Goal: Entertainment & Leisure: Consume media (video, audio)

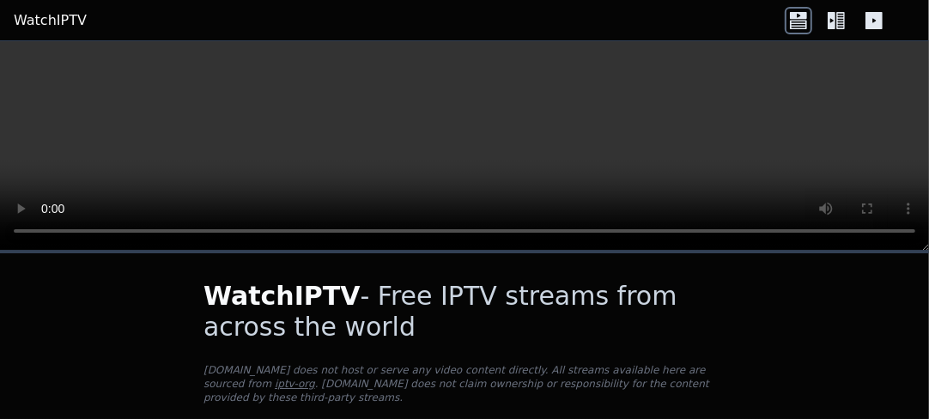
click at [781, 8] on header "WatchIPTV" at bounding box center [464, 20] width 929 height 41
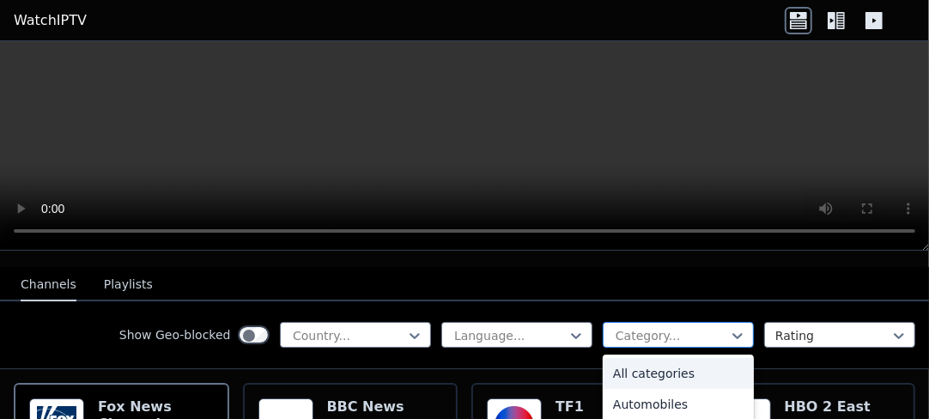
click at [640, 327] on div at bounding box center [671, 335] width 115 height 17
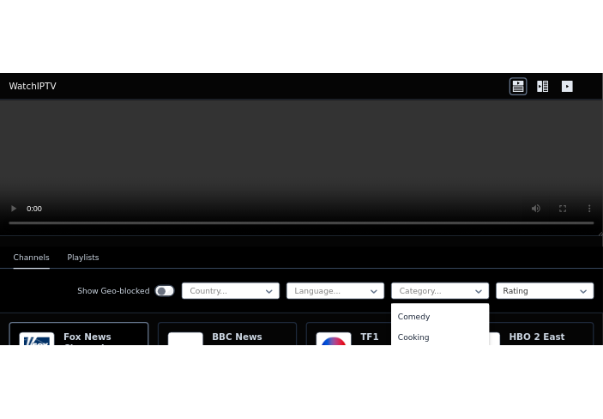
scroll to position [163, 0]
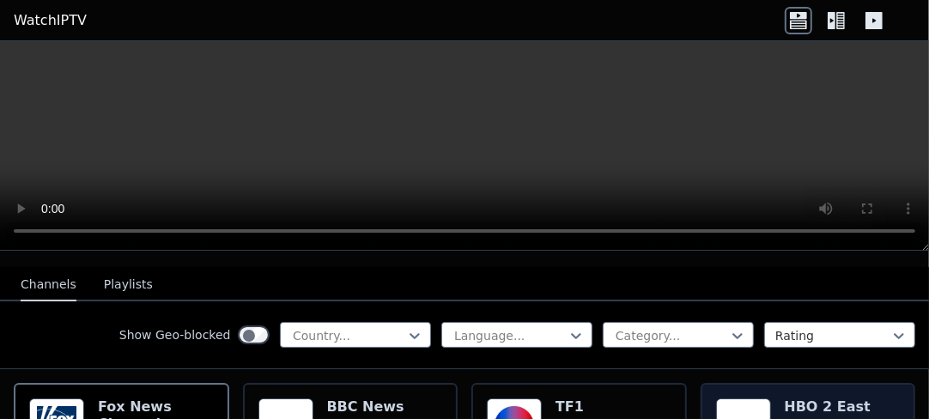
click at [746, 410] on img at bounding box center [743, 425] width 55 height 55
drag, startPoint x: 739, startPoint y: 316, endPoint x: 747, endPoint y: 403, distance: 87.0
click at [747, 403] on img at bounding box center [743, 425] width 55 height 55
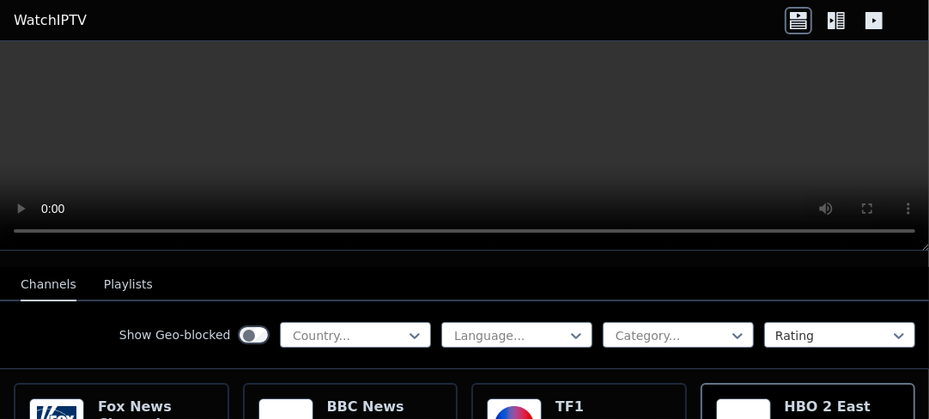
drag, startPoint x: 747, startPoint y: 403, endPoint x: 772, endPoint y: 259, distance: 145.5
click at [772, 267] on nav "Channels Playlists" at bounding box center [464, 284] width 929 height 34
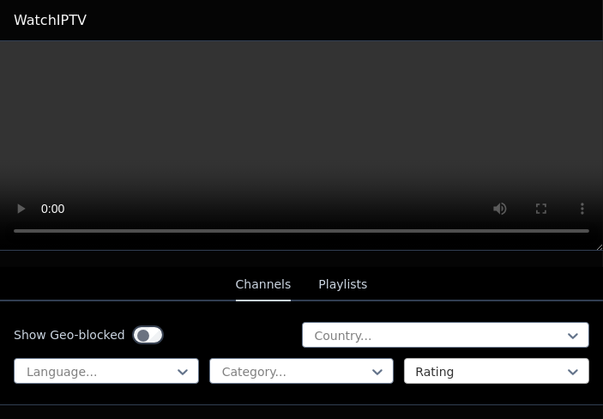
drag, startPoint x: 601, startPoint y: 337, endPoint x: 479, endPoint y: 346, distance: 122.2
click at [479, 363] on div at bounding box center [489, 371] width 149 height 17
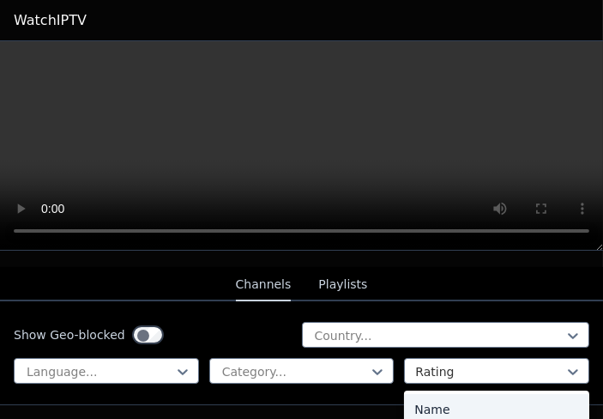
scroll to position [258, 0]
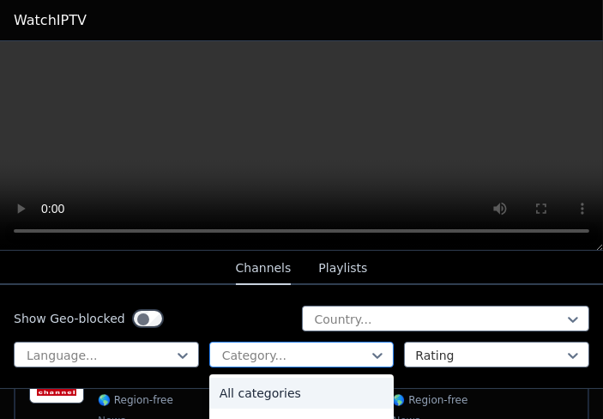
click at [294, 347] on div at bounding box center [295, 355] width 149 height 17
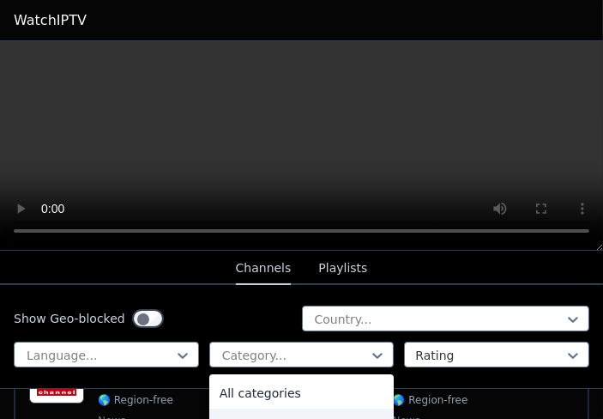
scroll to position [172, 0]
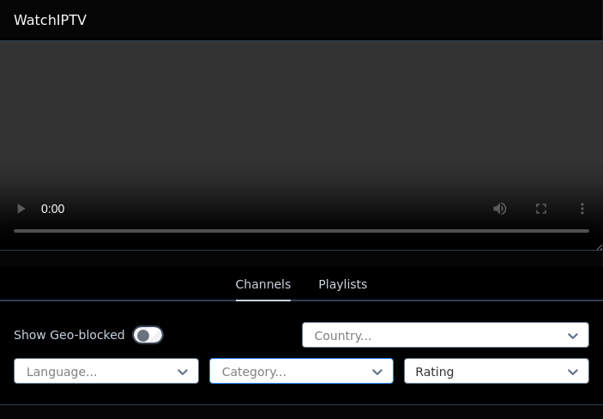
click at [331, 363] on div at bounding box center [295, 371] width 149 height 17
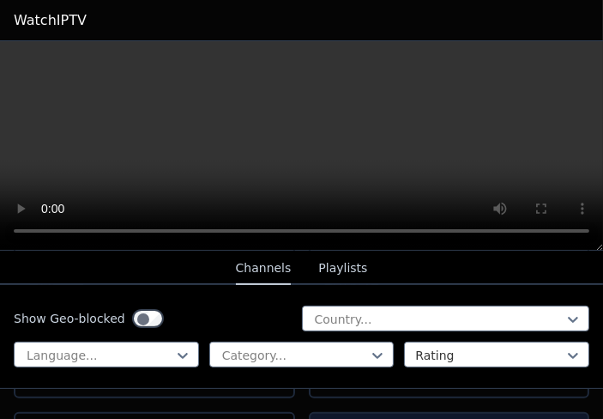
scroll to position [773, 0]
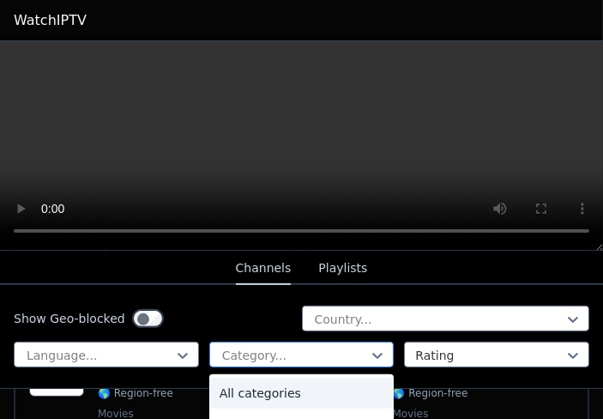
click at [288, 347] on div at bounding box center [295, 355] width 149 height 17
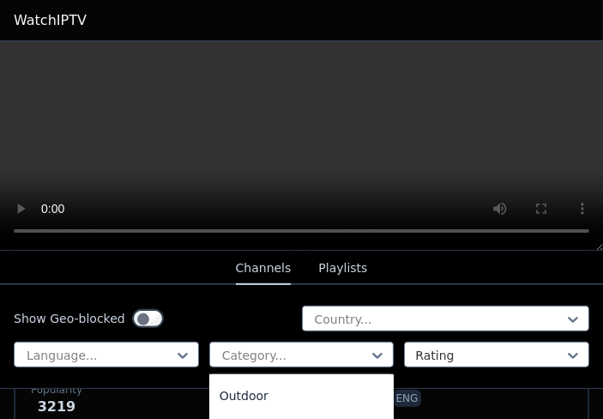
scroll to position [1013, 0]
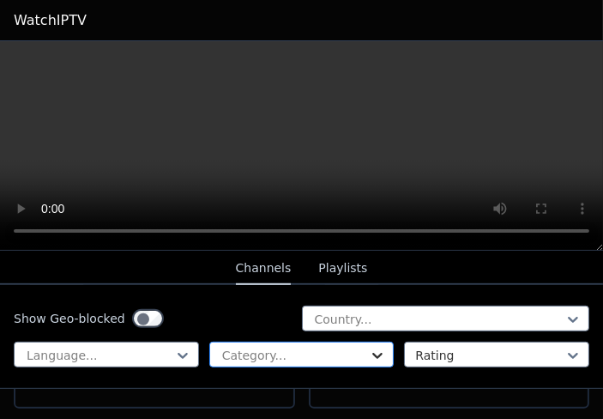
click at [369, 347] on icon at bounding box center [377, 355] width 17 height 17
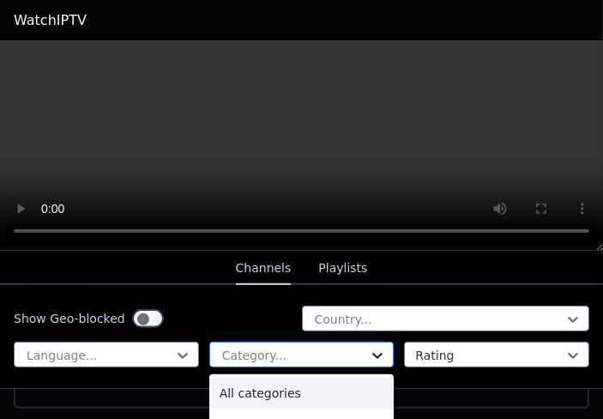
click at [371, 347] on icon at bounding box center [377, 355] width 17 height 17
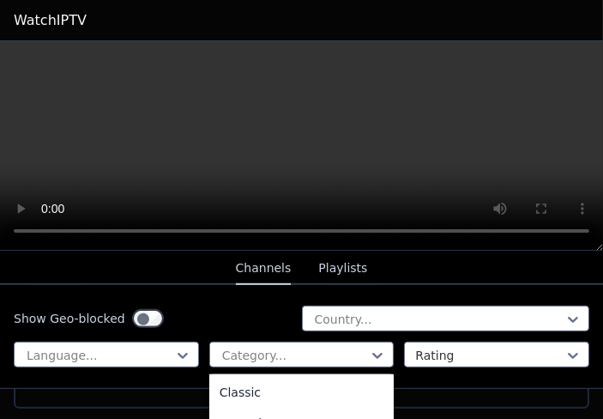
scroll to position [0, 0]
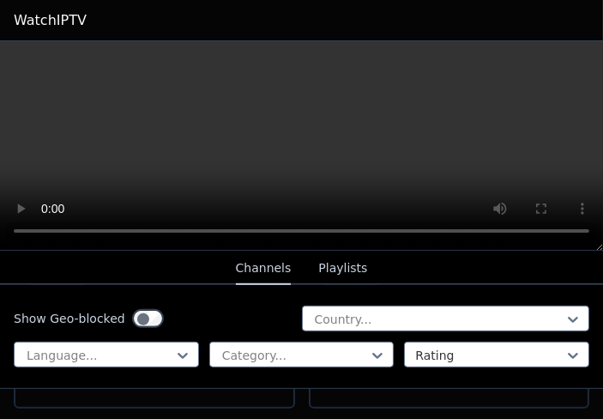
drag, startPoint x: 449, startPoint y: 225, endPoint x: 332, endPoint y: 262, distance: 122.4
click at [332, 262] on button "Playlists" at bounding box center [342, 268] width 49 height 33
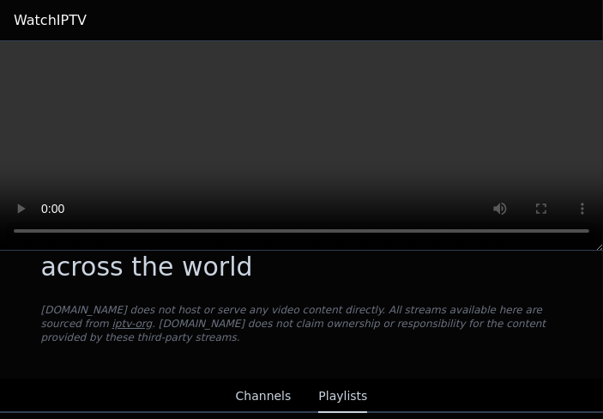
scroll to position [75, 0]
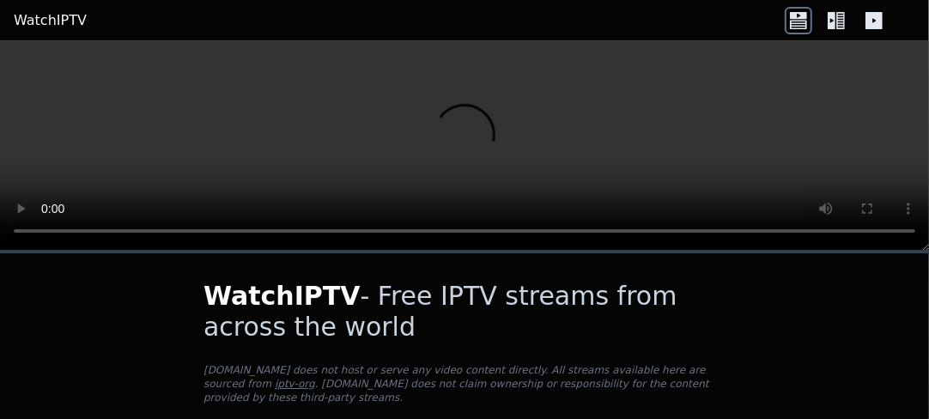
scroll to position [172, 0]
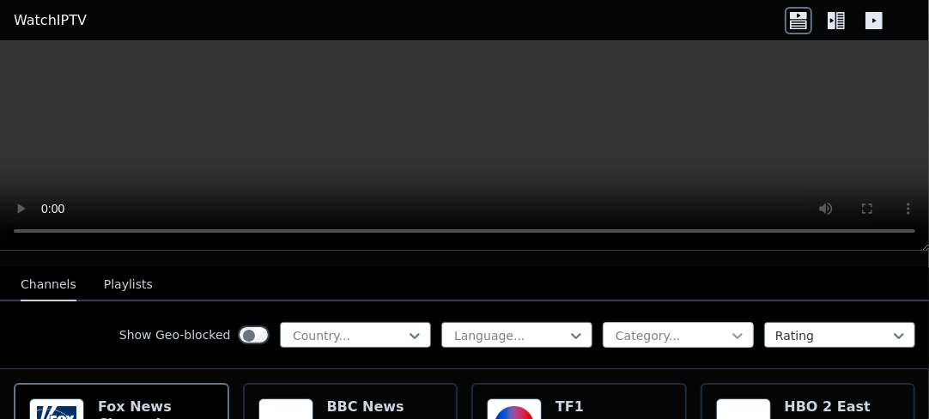
click at [742, 327] on icon at bounding box center [737, 335] width 17 height 17
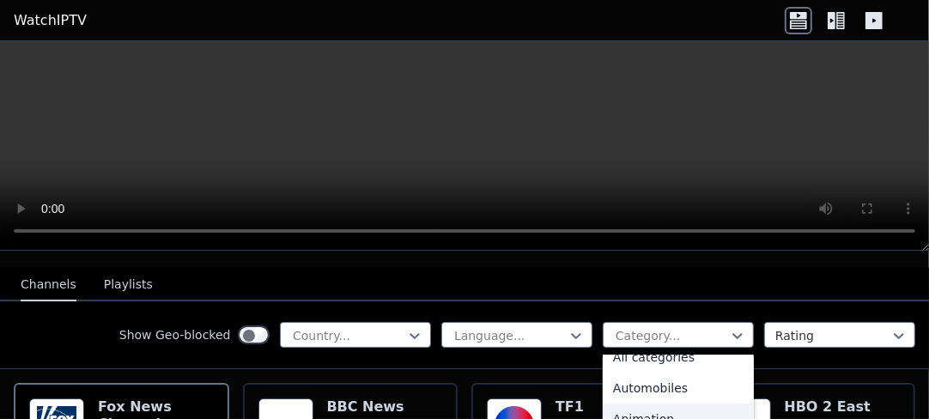
scroll to position [0, 0]
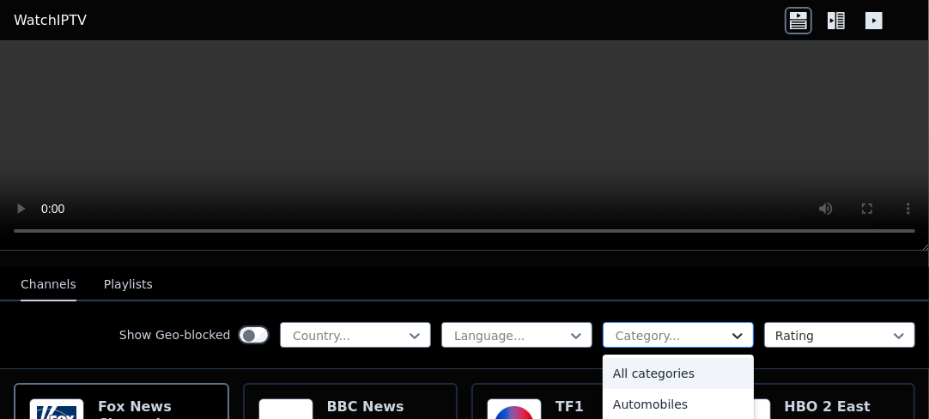
click at [737, 327] on icon at bounding box center [737, 335] width 17 height 17
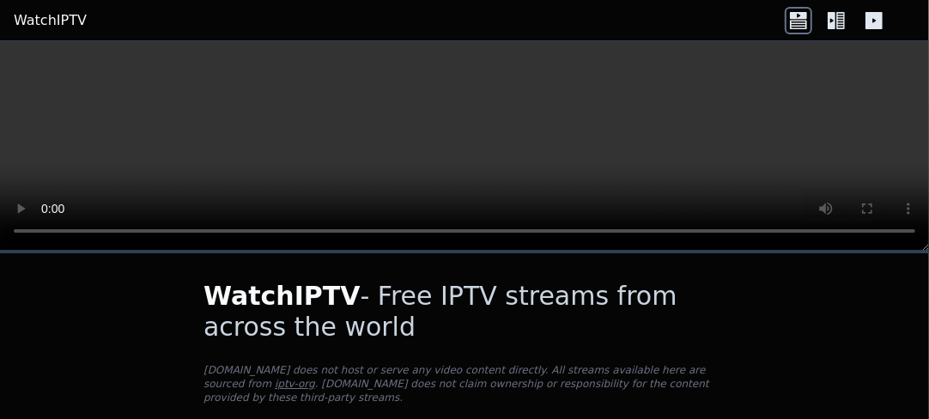
click at [561, 269] on div "WatchIPTV - Free IPTV streams from across the world WatchIPTV.xyz does not host…" at bounding box center [464, 345] width 577 height 185
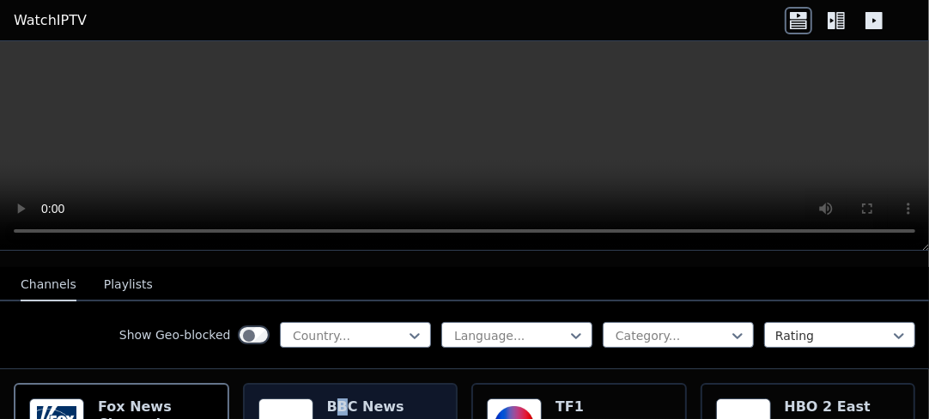
drag, startPoint x: 739, startPoint y: 315, endPoint x: 330, endPoint y: 389, distance: 416.1
click at [330, 398] on h6 "BBC News" at bounding box center [365, 406] width 77 height 17
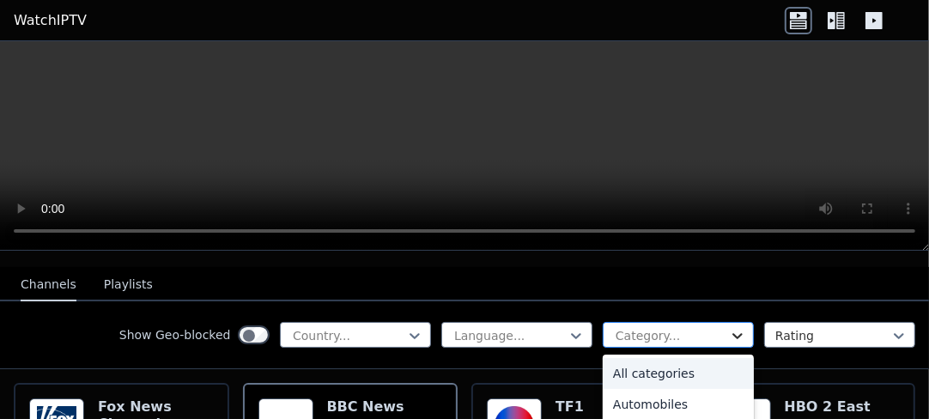
click at [737, 327] on icon at bounding box center [737, 335] width 17 height 17
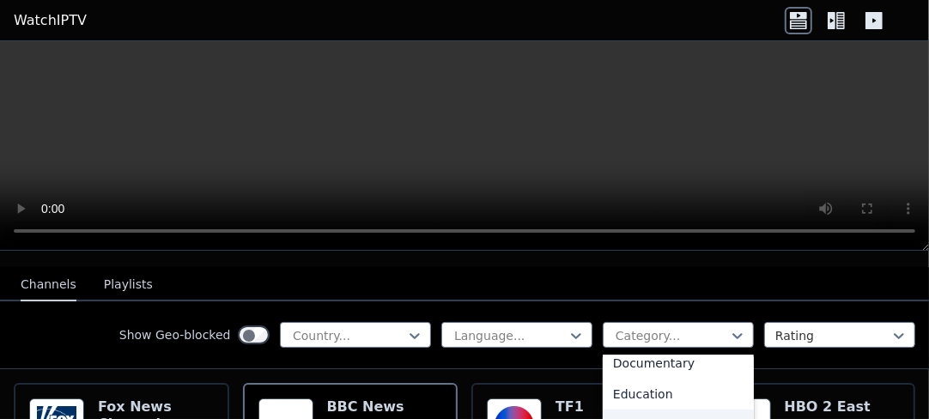
scroll to position [429, 0]
click at [642, 392] on div "Movies" at bounding box center [678, 407] width 151 height 31
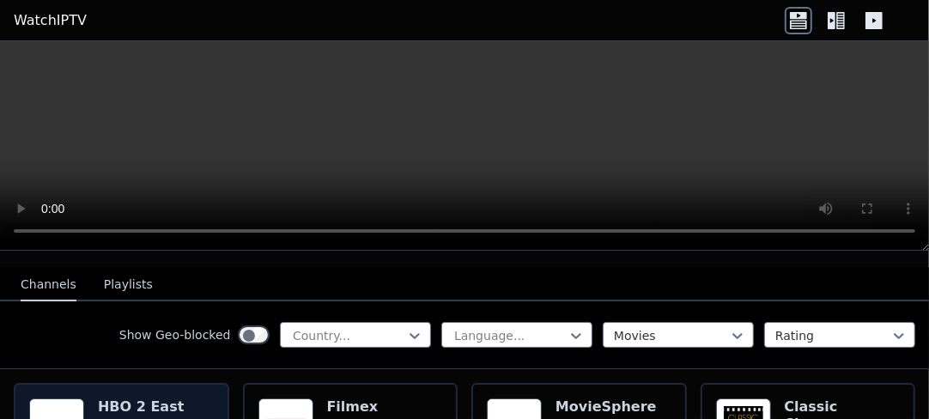
click at [62, 398] on img at bounding box center [56, 425] width 55 height 55
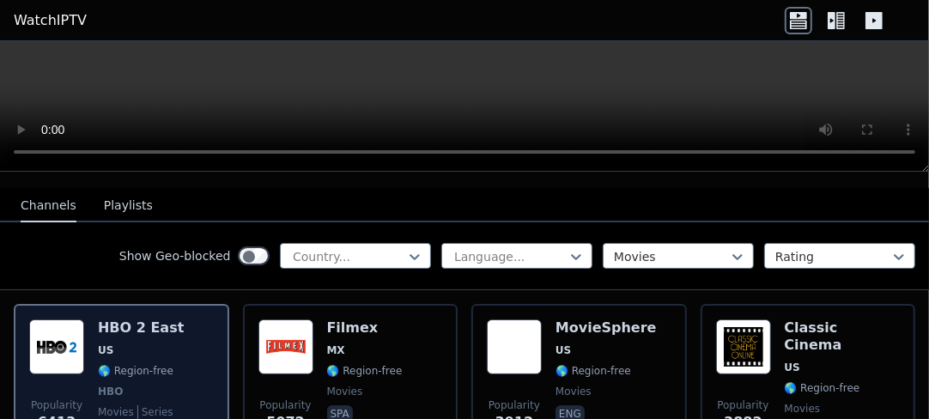
click at [99, 319] on div "HBO 2 East US 🌎 Region-free HBO movies series eng spa" at bounding box center [141, 382] width 86 height 127
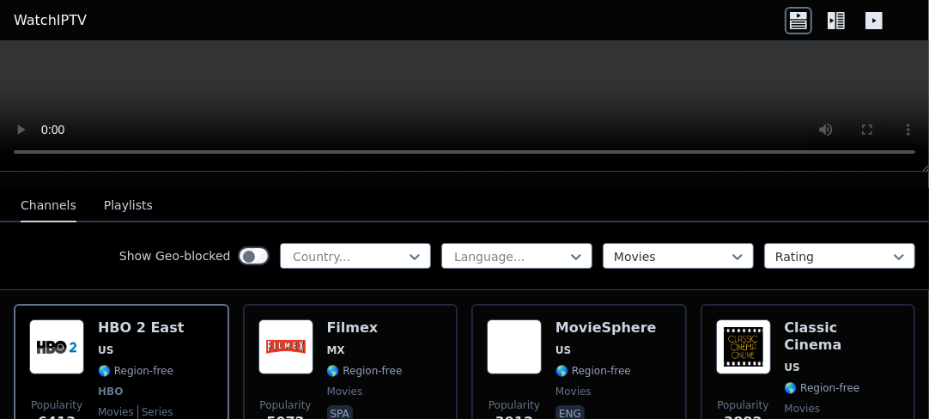
click at [118, 193] on button "Playlists" at bounding box center [128, 206] width 49 height 33
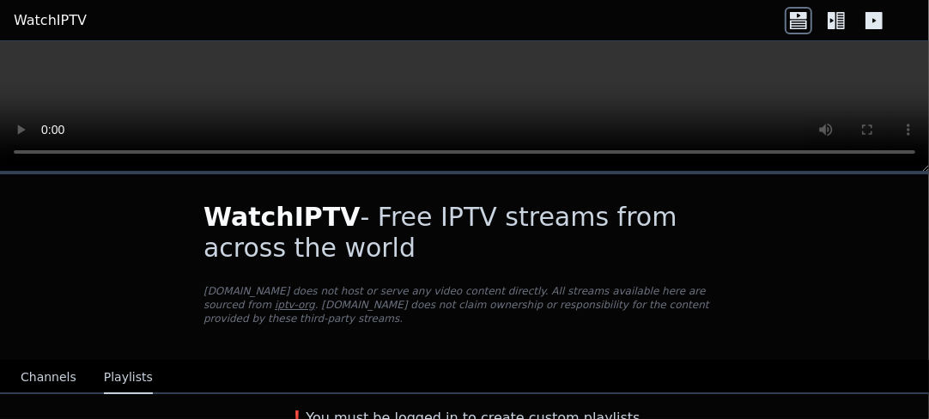
click at [48, 362] on button "Channels" at bounding box center [49, 377] width 56 height 33
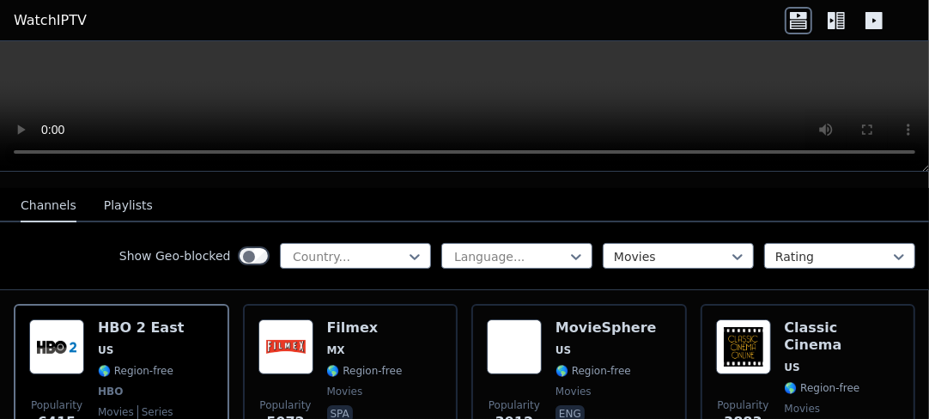
scroll to position [258, 0]
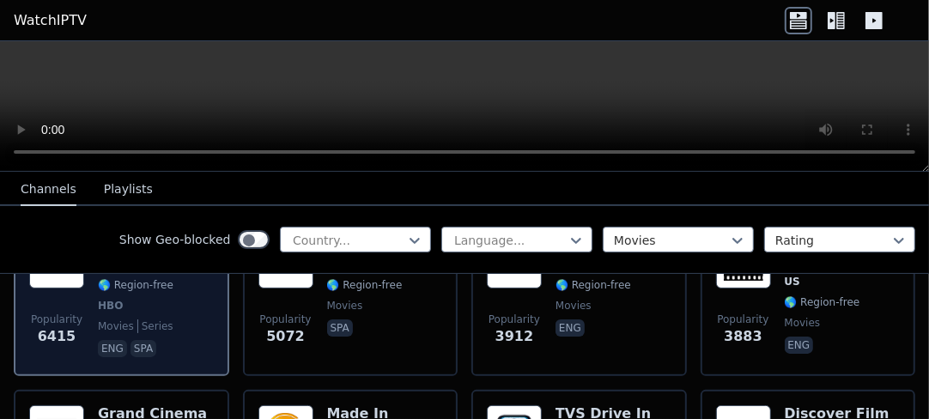
click at [134, 290] on div "HBO 2 East US 🌎 Region-free HBO movies series eng spa" at bounding box center [141, 297] width 86 height 127
drag, startPoint x: 134, startPoint y: 290, endPoint x: 106, endPoint y: 289, distance: 27.5
click at [106, 289] on div "HBO 2 East US 🌎 Region-free HBO movies series eng spa" at bounding box center [141, 297] width 86 height 127
click at [76, 305] on span "Popularity 6415" at bounding box center [56, 329] width 55 height 55
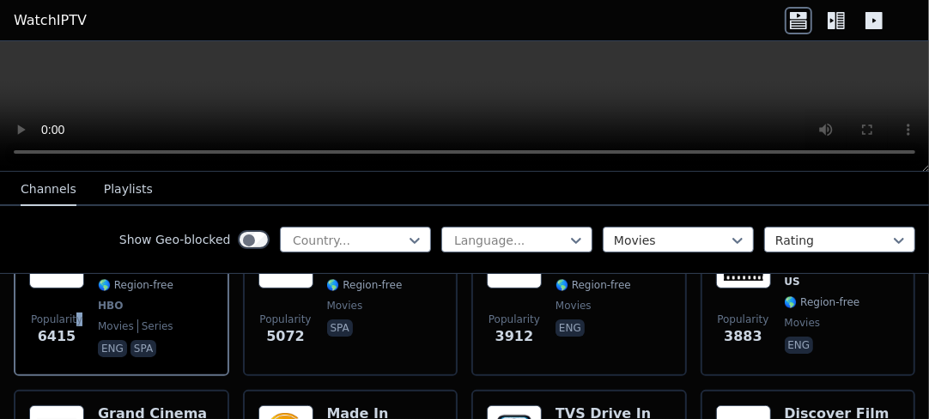
drag, startPoint x: 866, startPoint y: 124, endPoint x: 331, endPoint y: 54, distance: 540.3
drag, startPoint x: 331, startPoint y: 54, endPoint x: 340, endPoint y: 50, distance: 10.4
click at [340, 50] on video at bounding box center [464, 106] width 929 height 130
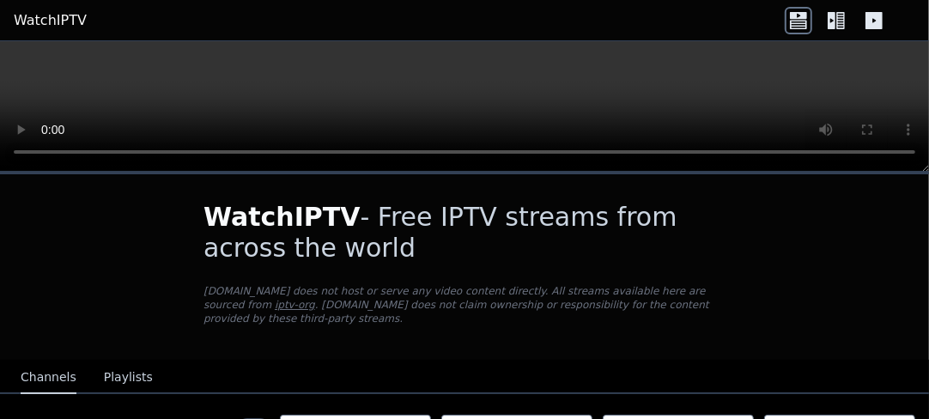
scroll to position [86, 0]
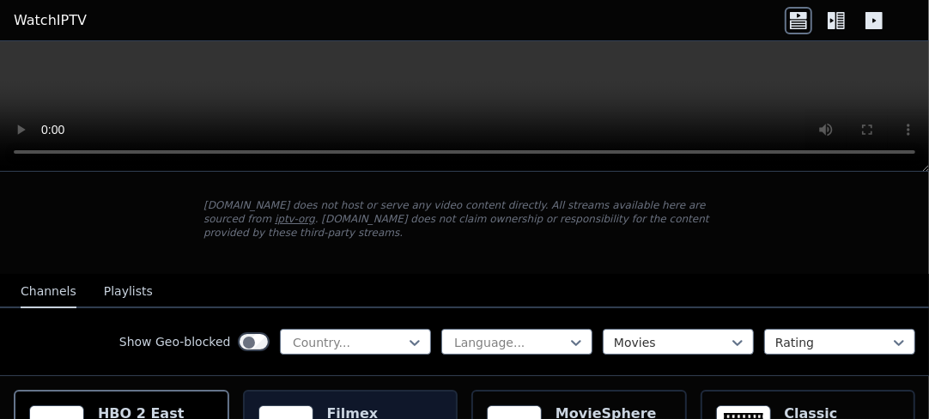
click at [348, 405] on h6 "Filmex" at bounding box center [365, 413] width 76 height 17
click at [342, 405] on h6 "Filmex" at bounding box center [365, 413] width 76 height 17
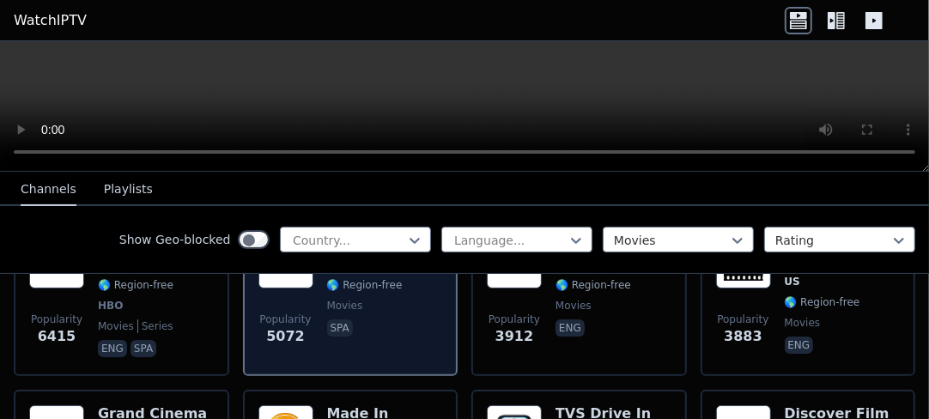
scroll to position [172, 0]
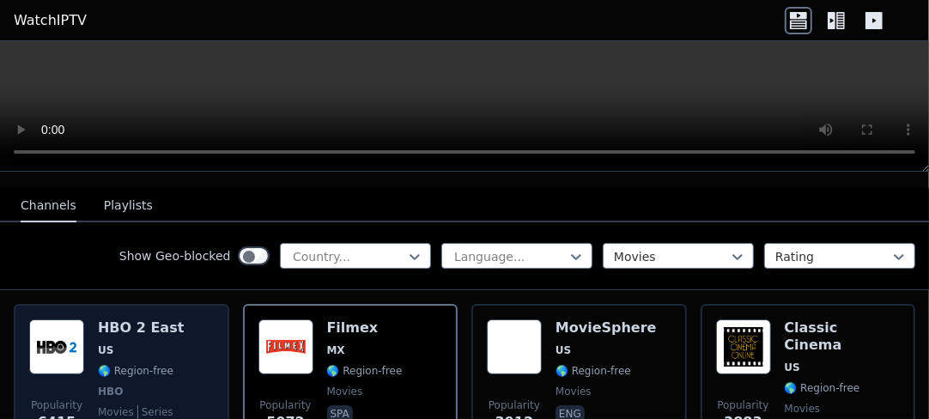
click at [112, 364] on span "🌎 Region-free" at bounding box center [136, 371] width 76 height 14
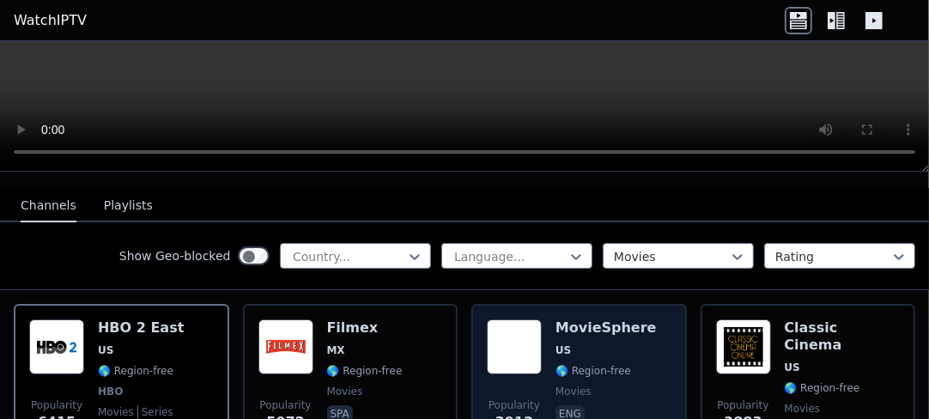
click at [571, 364] on span "🌎 Region-free" at bounding box center [593, 371] width 76 height 14
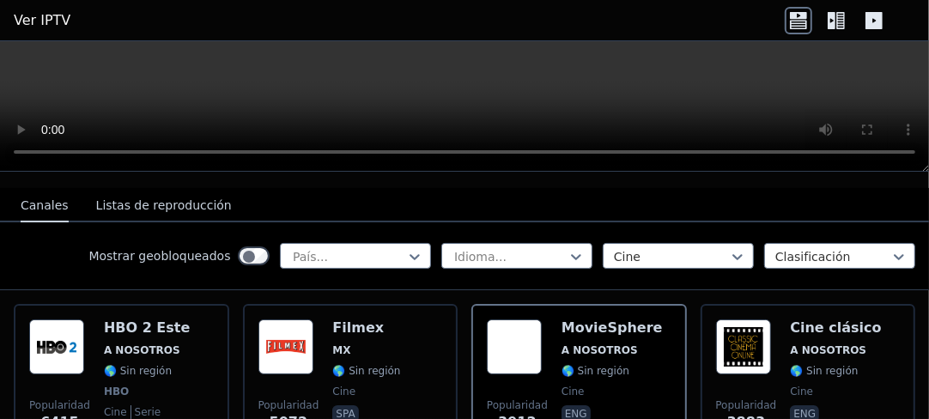
click at [126, 198] on font "Listas de reproducción" at bounding box center [164, 205] width 136 height 14
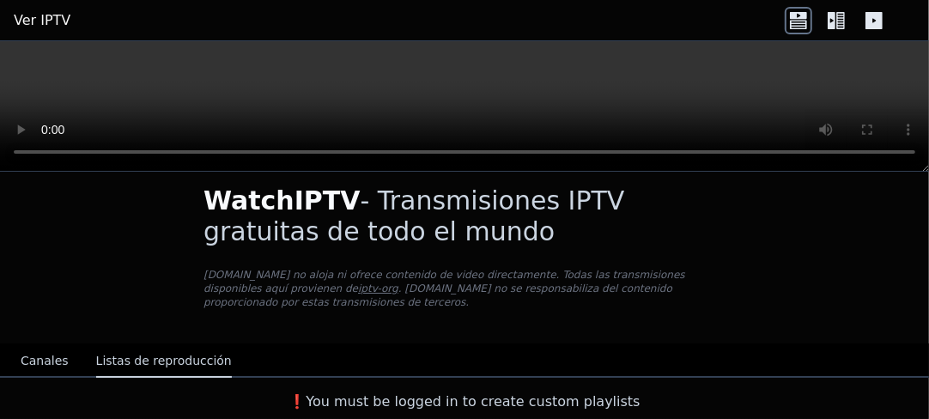
scroll to position [0, 0]
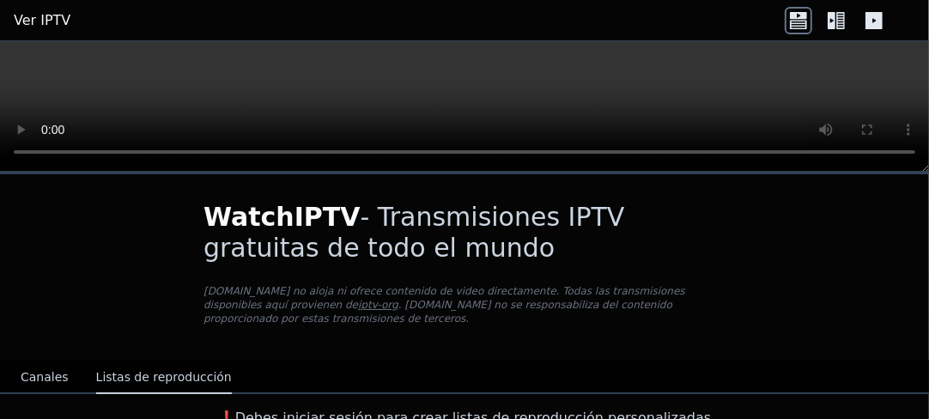
click at [45, 370] on font "Canales" at bounding box center [45, 377] width 48 height 14
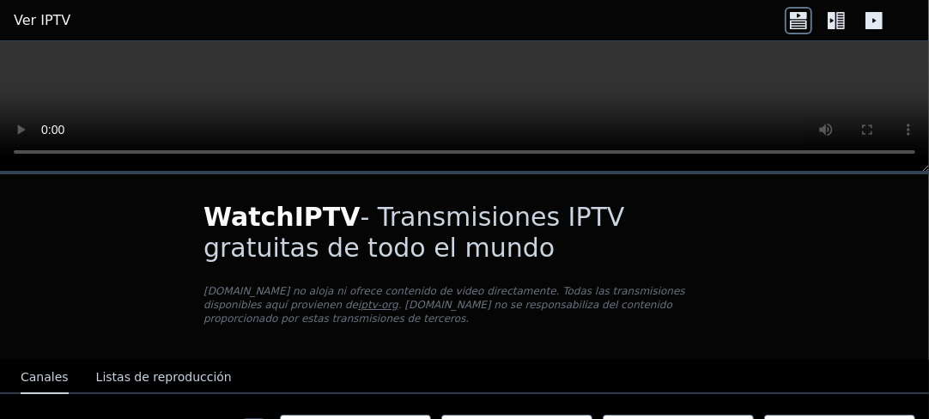
click at [44, 15] on font "Ver IPTV" at bounding box center [42, 20] width 57 height 16
click at [37, 15] on font "Ver IPTV" at bounding box center [42, 20] width 57 height 16
click at [18, 15] on font "Ver IPTV" at bounding box center [42, 20] width 57 height 16
click at [49, 18] on font "Ver IPTV" at bounding box center [42, 20] width 57 height 16
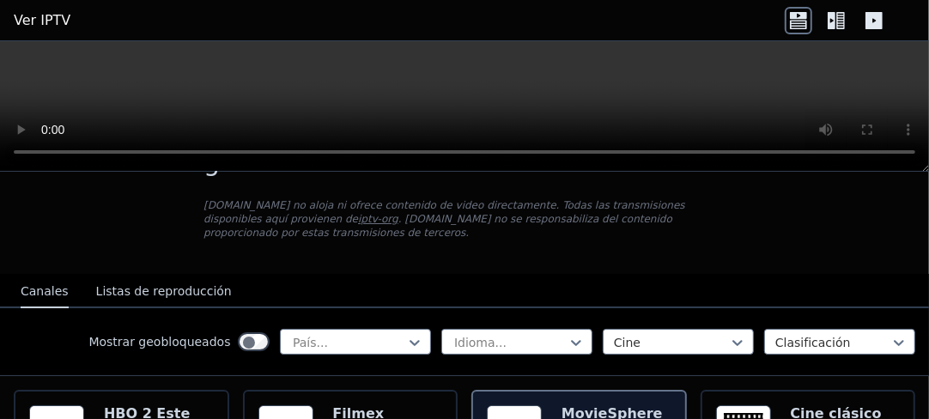
click at [590, 405] on font "MovieSphere" at bounding box center [611, 413] width 101 height 16
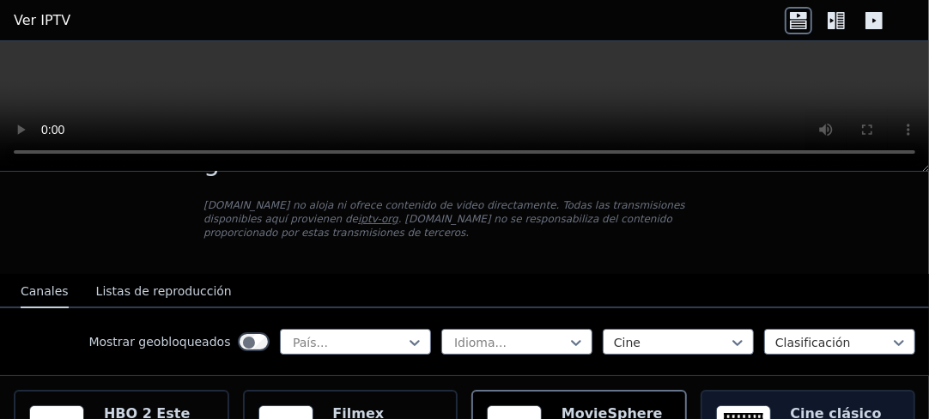
drag, startPoint x: 590, startPoint y: 391, endPoint x: 802, endPoint y: 400, distance: 212.2
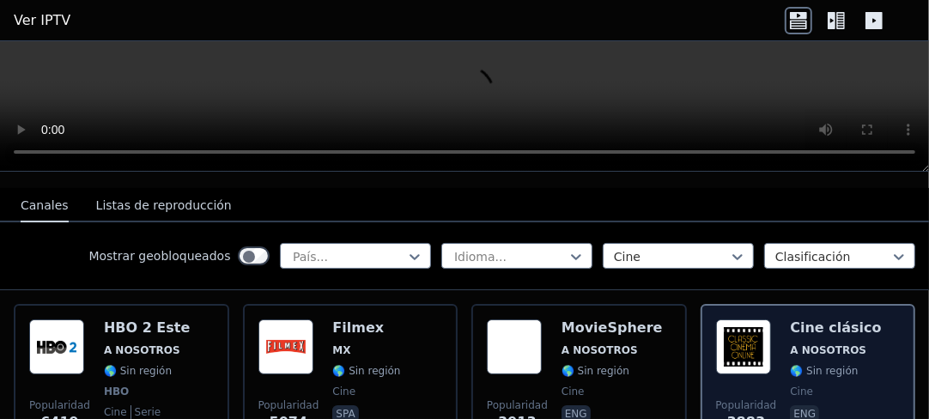
scroll to position [258, 0]
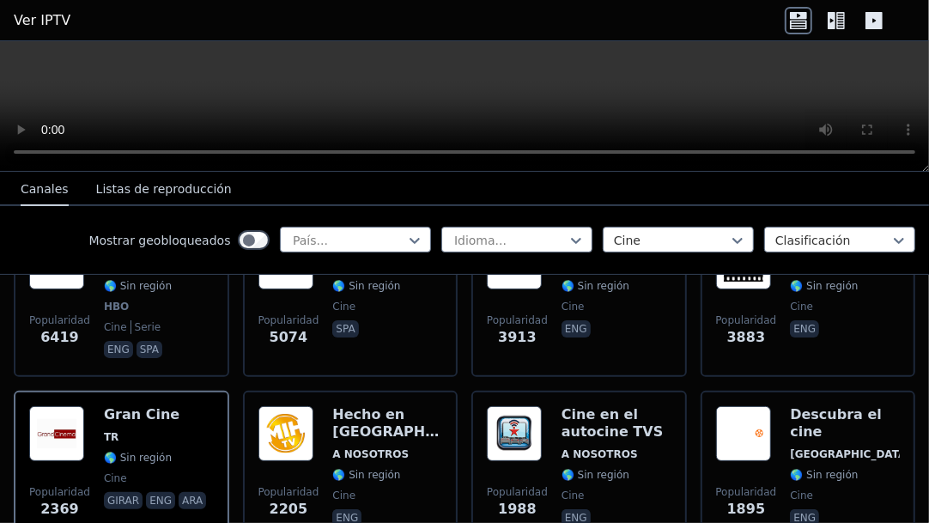
drag, startPoint x: 70, startPoint y: 385, endPoint x: 418, endPoint y: 460, distance: 355.6
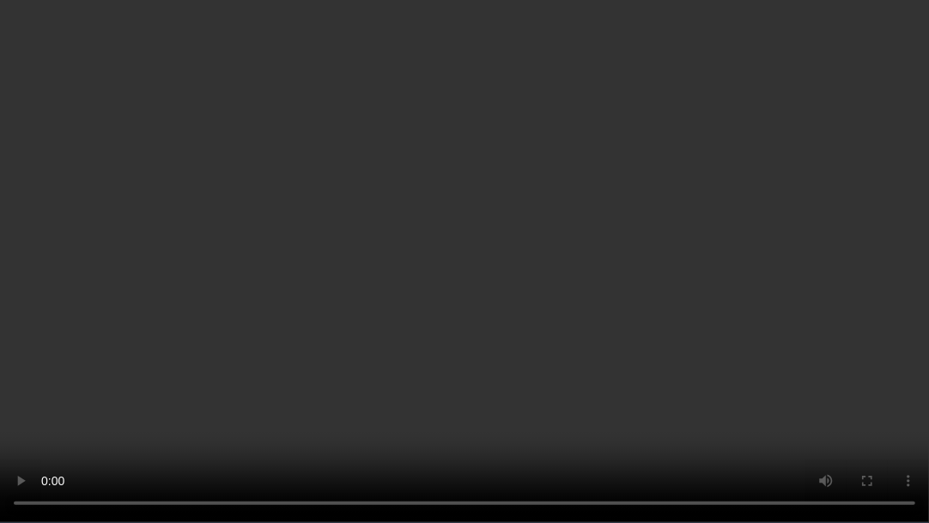
click at [694, 403] on video at bounding box center [464, 261] width 929 height 523
click at [844, 418] on video at bounding box center [464, 261] width 929 height 523
click at [32, 56] on video at bounding box center [464, 261] width 929 height 523
click at [18, 46] on video at bounding box center [464, 261] width 929 height 523
click at [877, 342] on video at bounding box center [464, 261] width 929 height 523
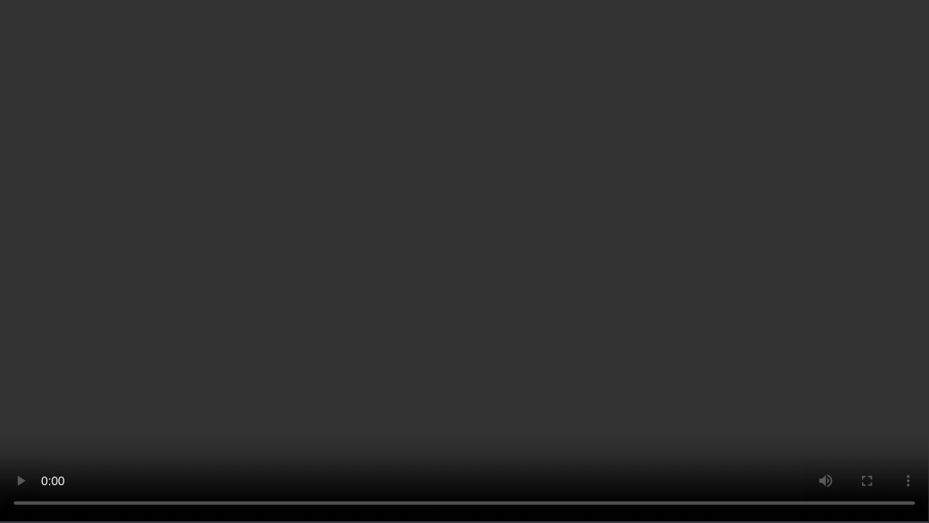
click at [869, 344] on video at bounding box center [464, 261] width 929 height 523
drag, startPoint x: 850, startPoint y: 381, endPoint x: 579, endPoint y: 402, distance: 272.1
click at [579, 402] on video at bounding box center [464, 261] width 929 height 523
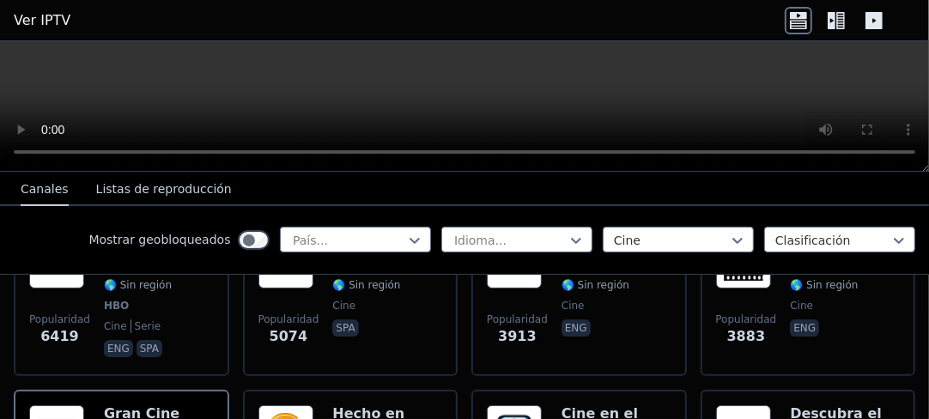
click at [426, 84] on video at bounding box center [464, 106] width 929 height 130
click at [468, 94] on video at bounding box center [464, 106] width 929 height 130
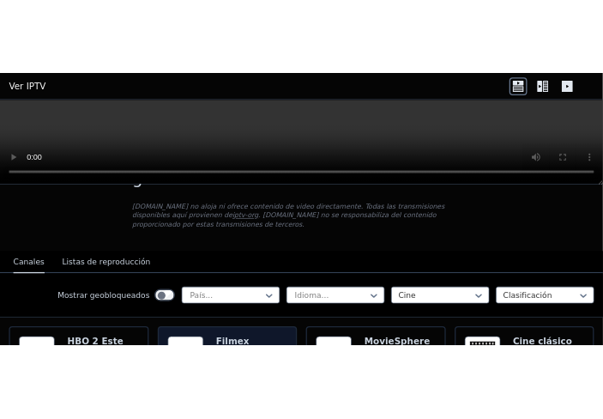
scroll to position [172, 0]
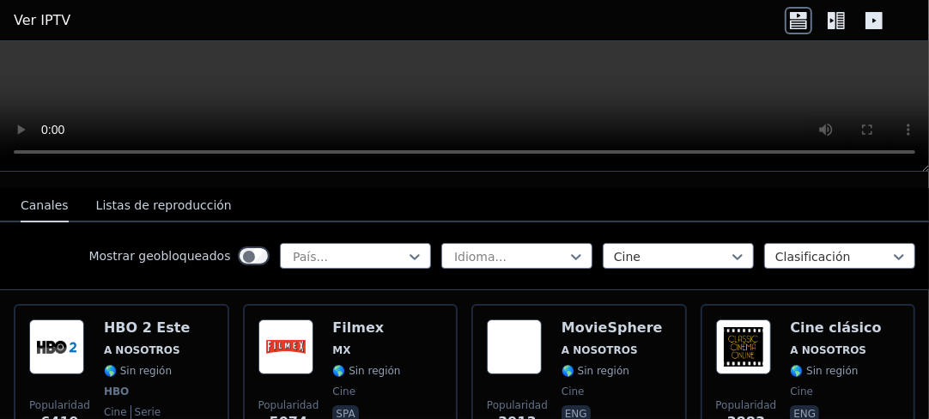
click at [506, 98] on video at bounding box center [464, 106] width 929 height 130
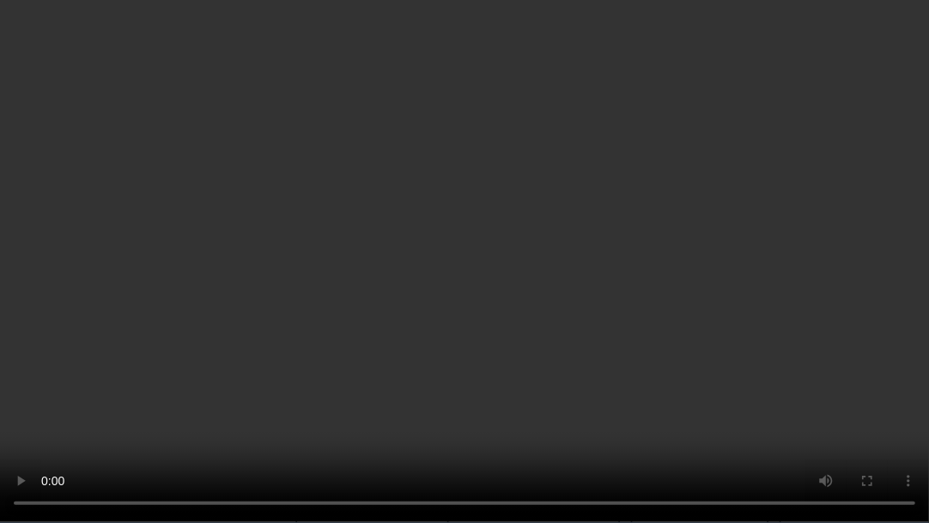
click at [503, 268] on video at bounding box center [464, 261] width 929 height 523
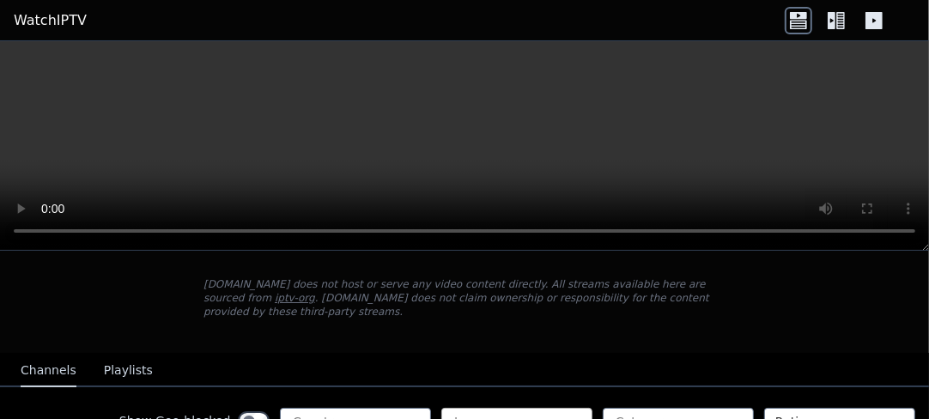
scroll to position [258, 0]
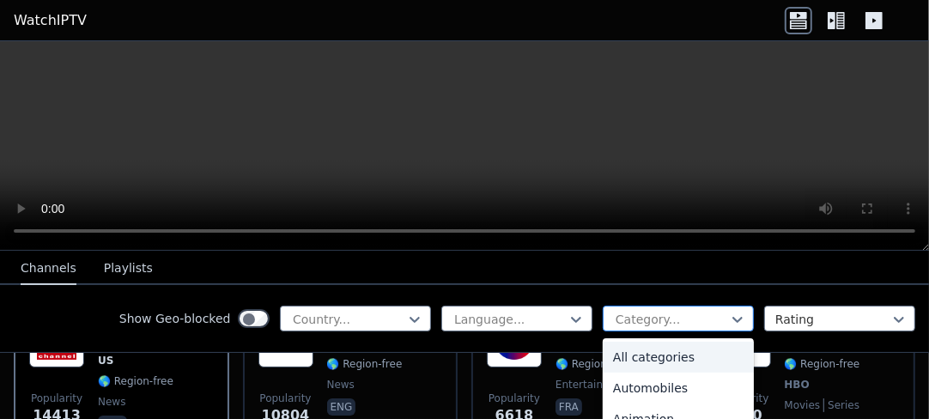
click at [676, 311] on div at bounding box center [671, 319] width 115 height 17
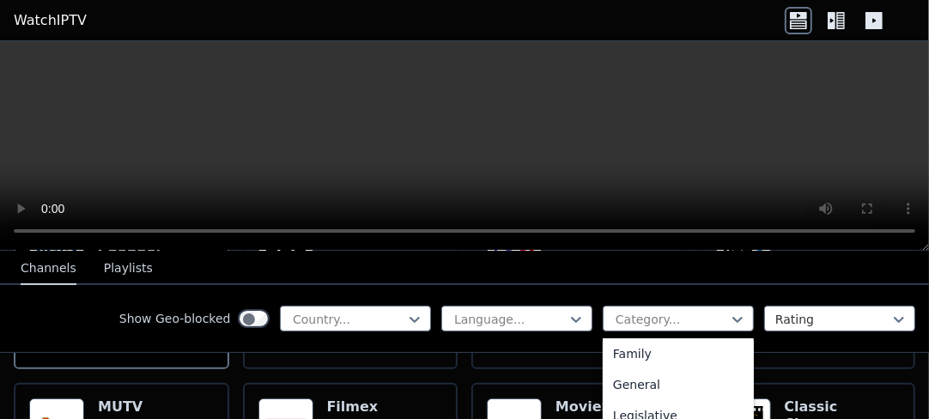
scroll to position [429, 0]
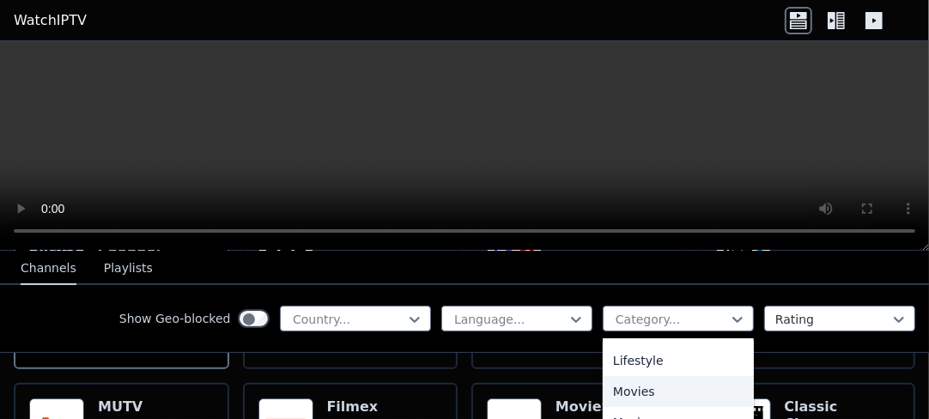
click at [658, 376] on div "Movies" at bounding box center [678, 391] width 151 height 31
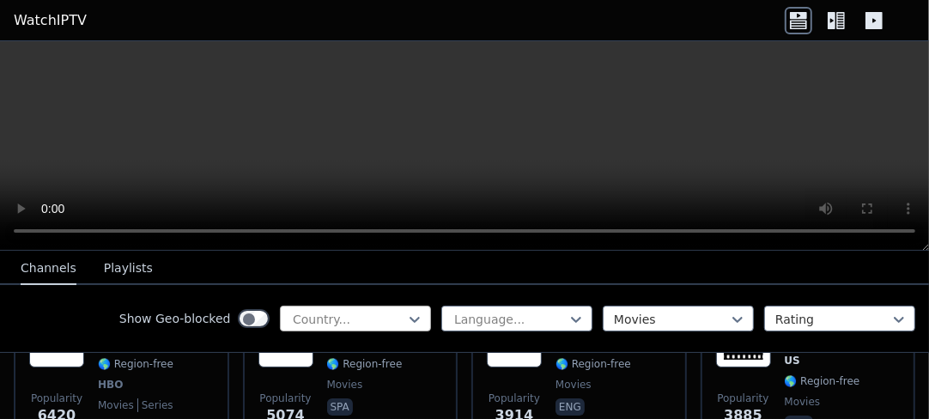
scroll to position [172, 0]
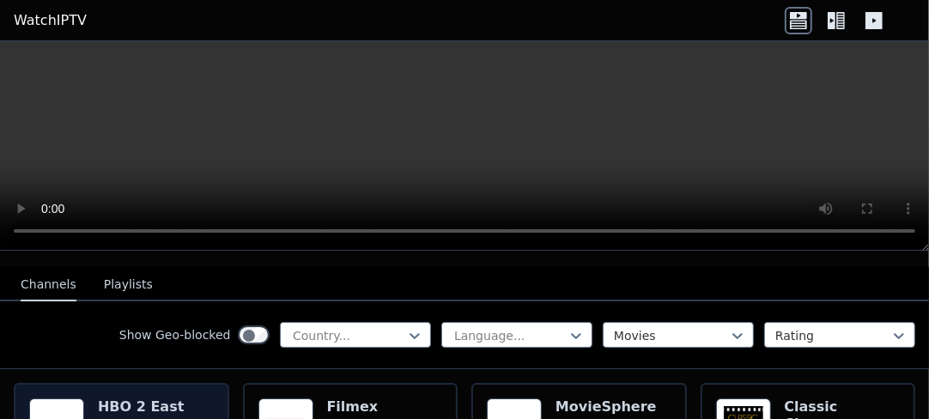
click at [62, 398] on img at bounding box center [56, 425] width 55 height 55
drag, startPoint x: 62, startPoint y: 384, endPoint x: 52, endPoint y: 390, distance: 11.2
click at [52, 398] on img at bounding box center [56, 425] width 55 height 55
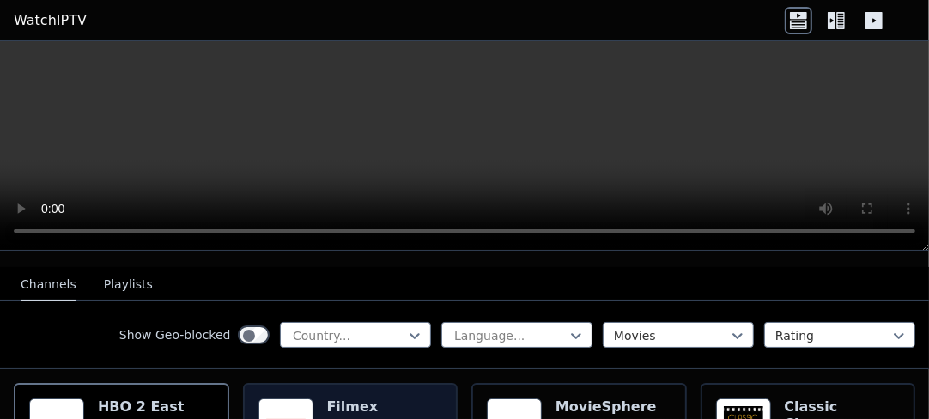
click at [292, 398] on img at bounding box center [285, 425] width 55 height 55
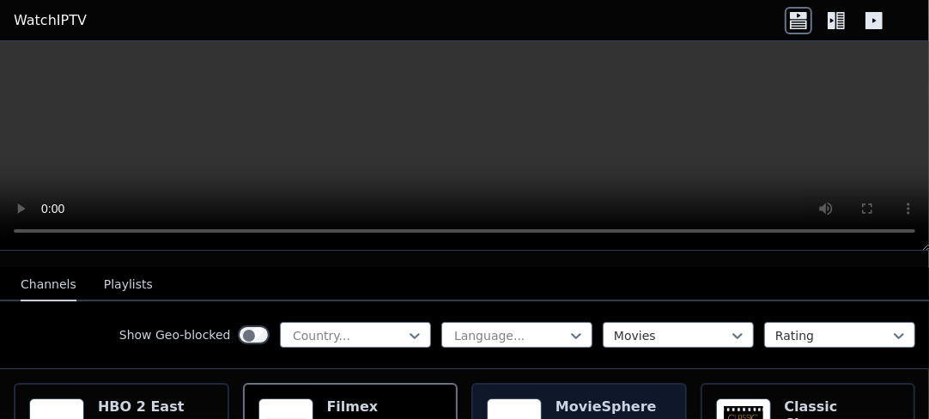
click at [501, 398] on img at bounding box center [514, 425] width 55 height 55
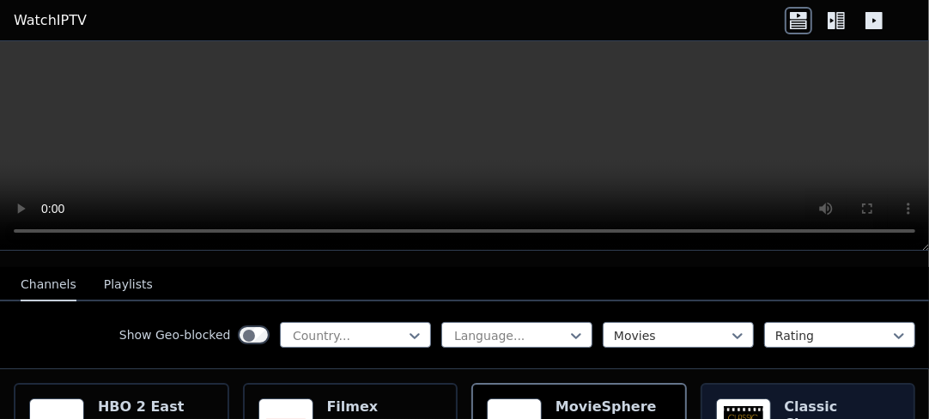
click at [796, 398] on h6 "Classic Cinema" at bounding box center [843, 415] width 116 height 34
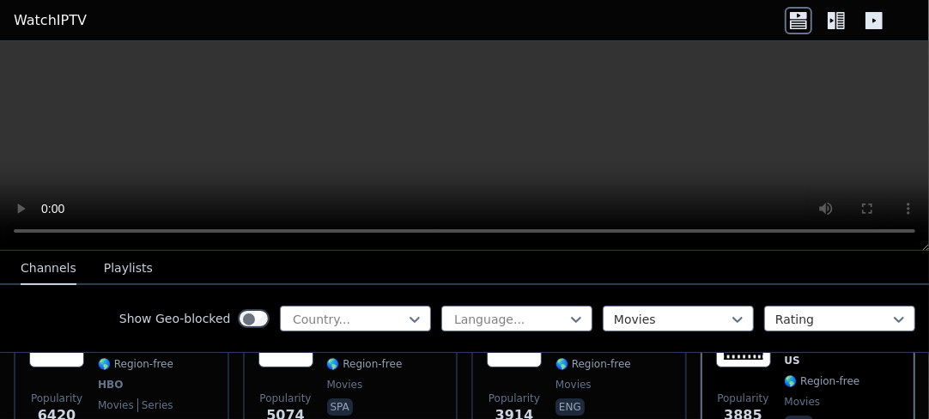
scroll to position [343, 0]
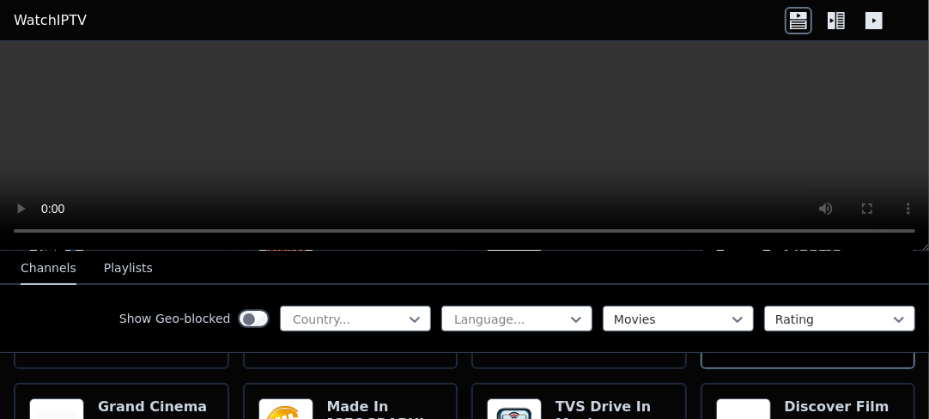
click at [59, 398] on img at bounding box center [56, 425] width 55 height 55
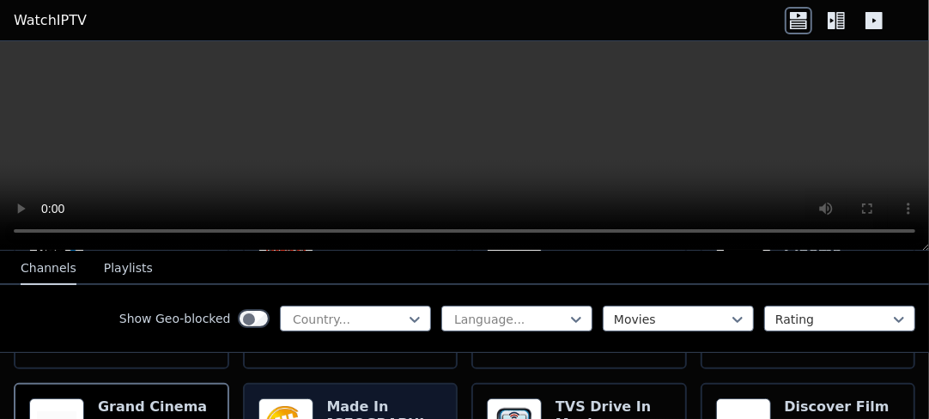
click at [284, 398] on img at bounding box center [285, 425] width 55 height 55
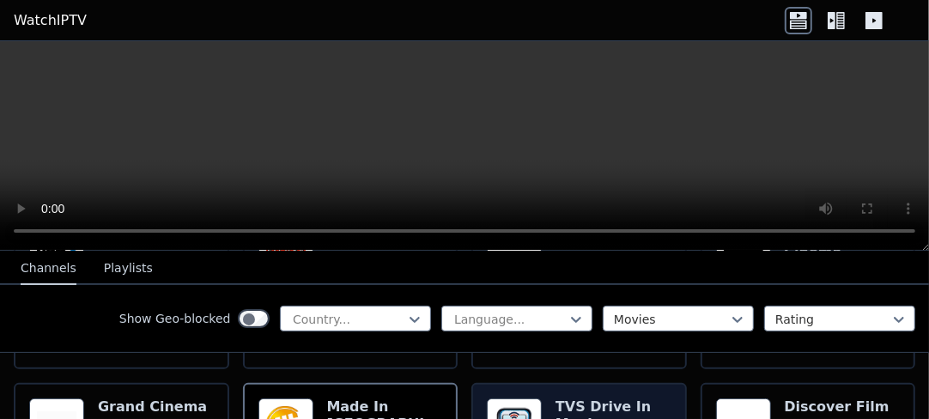
click at [508, 398] on img at bounding box center [514, 425] width 55 height 55
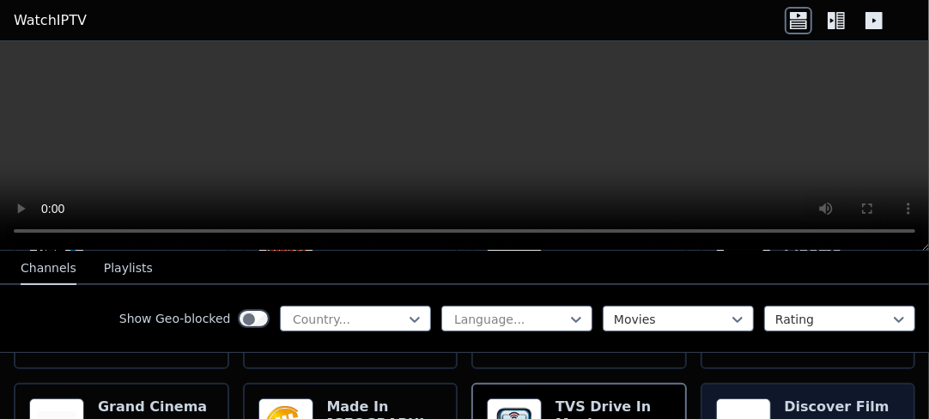
click at [716, 398] on img at bounding box center [743, 425] width 55 height 55
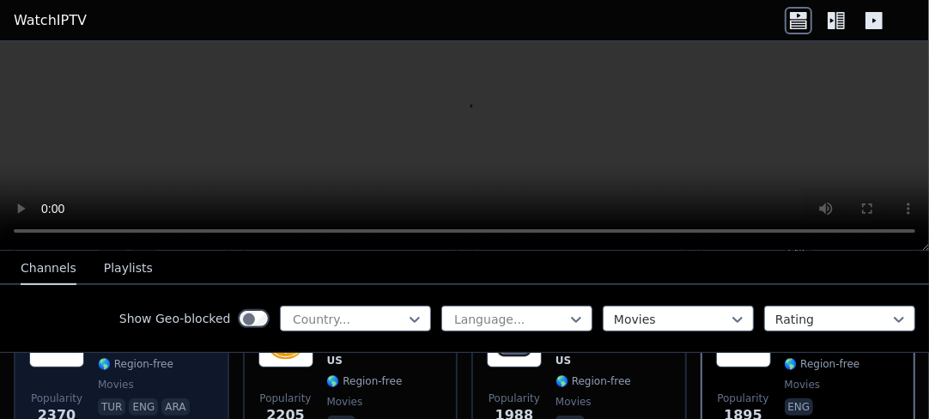
scroll to position [515, 0]
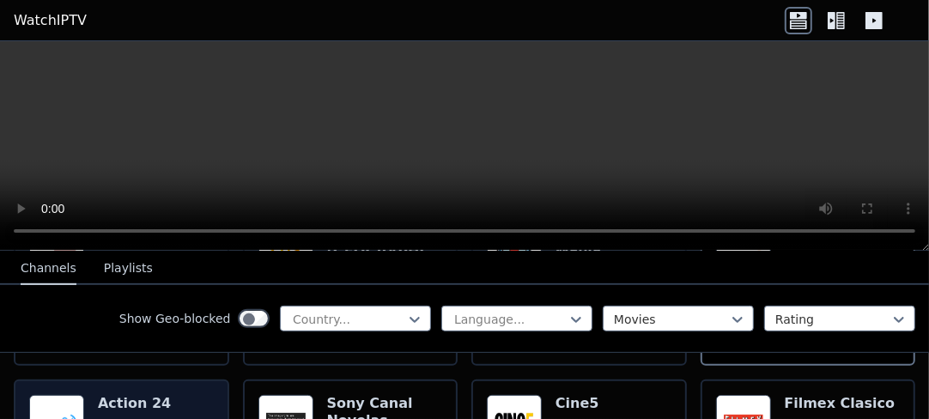
click at [48, 395] on img at bounding box center [56, 422] width 55 height 55
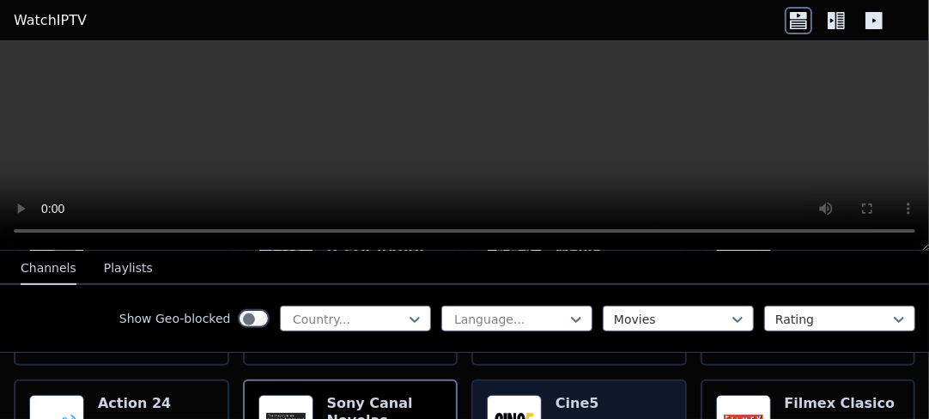
click at [575, 418] on span "TR" at bounding box center [593, 426] width 76 height 14
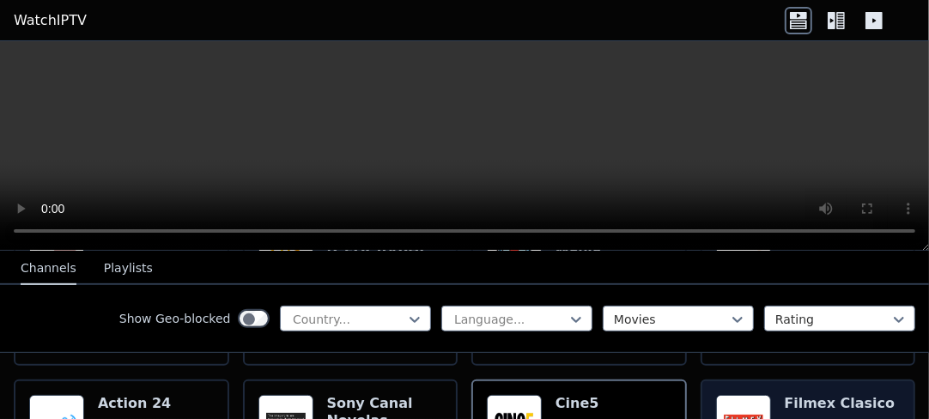
click at [798, 418] on span "MX" at bounding box center [840, 426] width 111 height 14
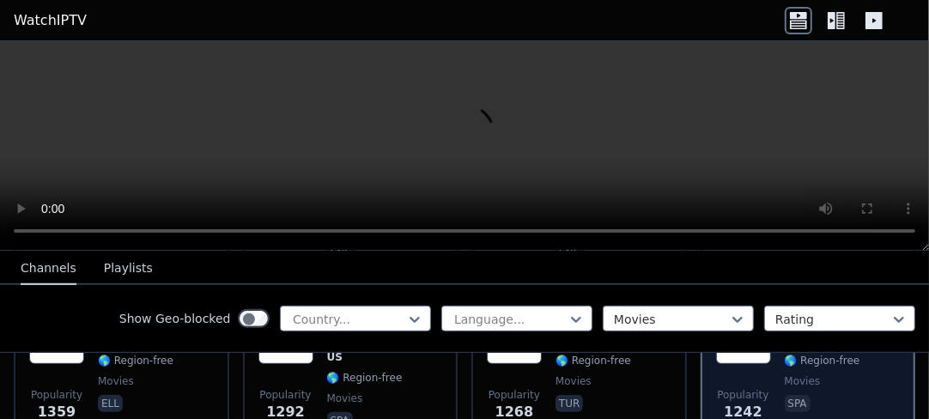
scroll to position [687, 0]
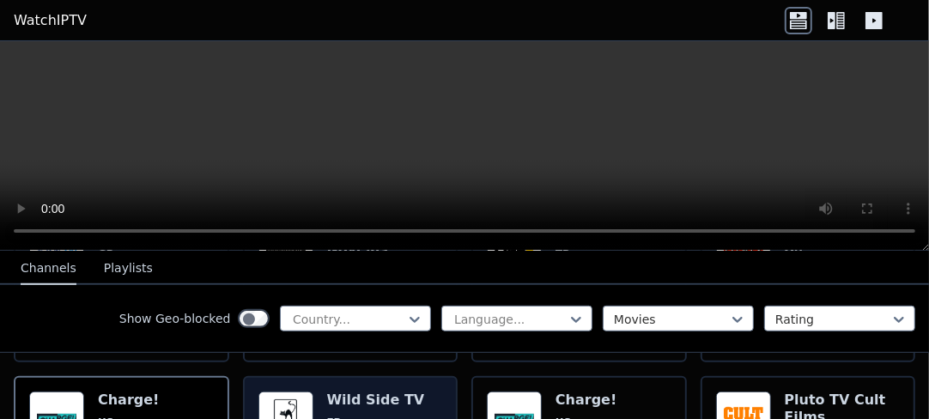
click at [340, 415] on span "FR" at bounding box center [376, 422] width 98 height 14
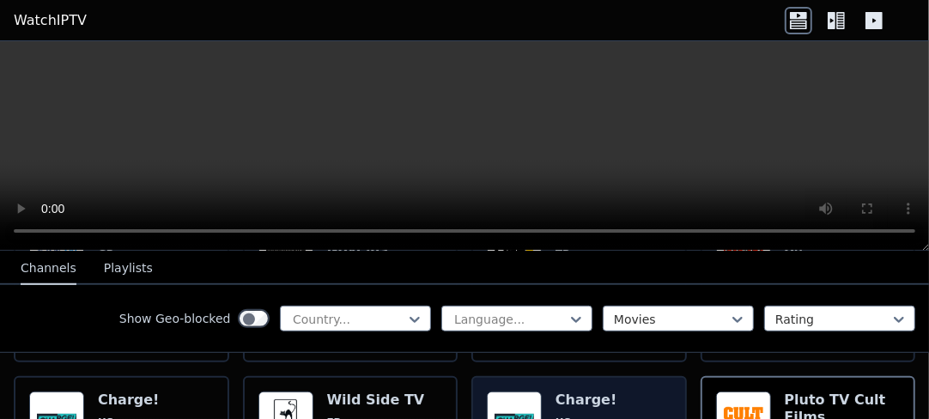
scroll to position [858, 0]
